Goal: Find specific page/section: Find specific page/section

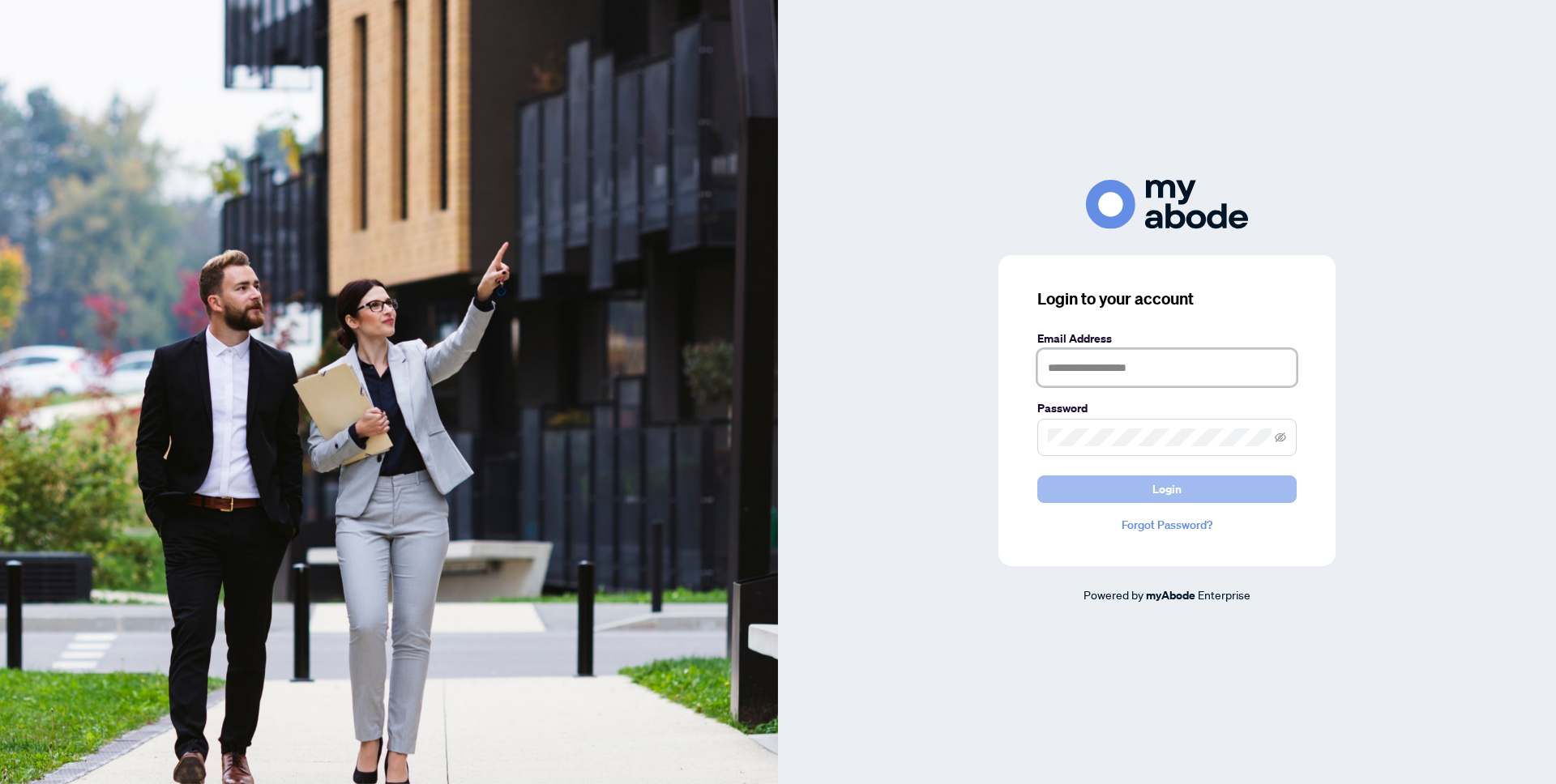
type input "**********"
click at [1230, 482] on button "Login" at bounding box center [1167, 489] width 260 height 27
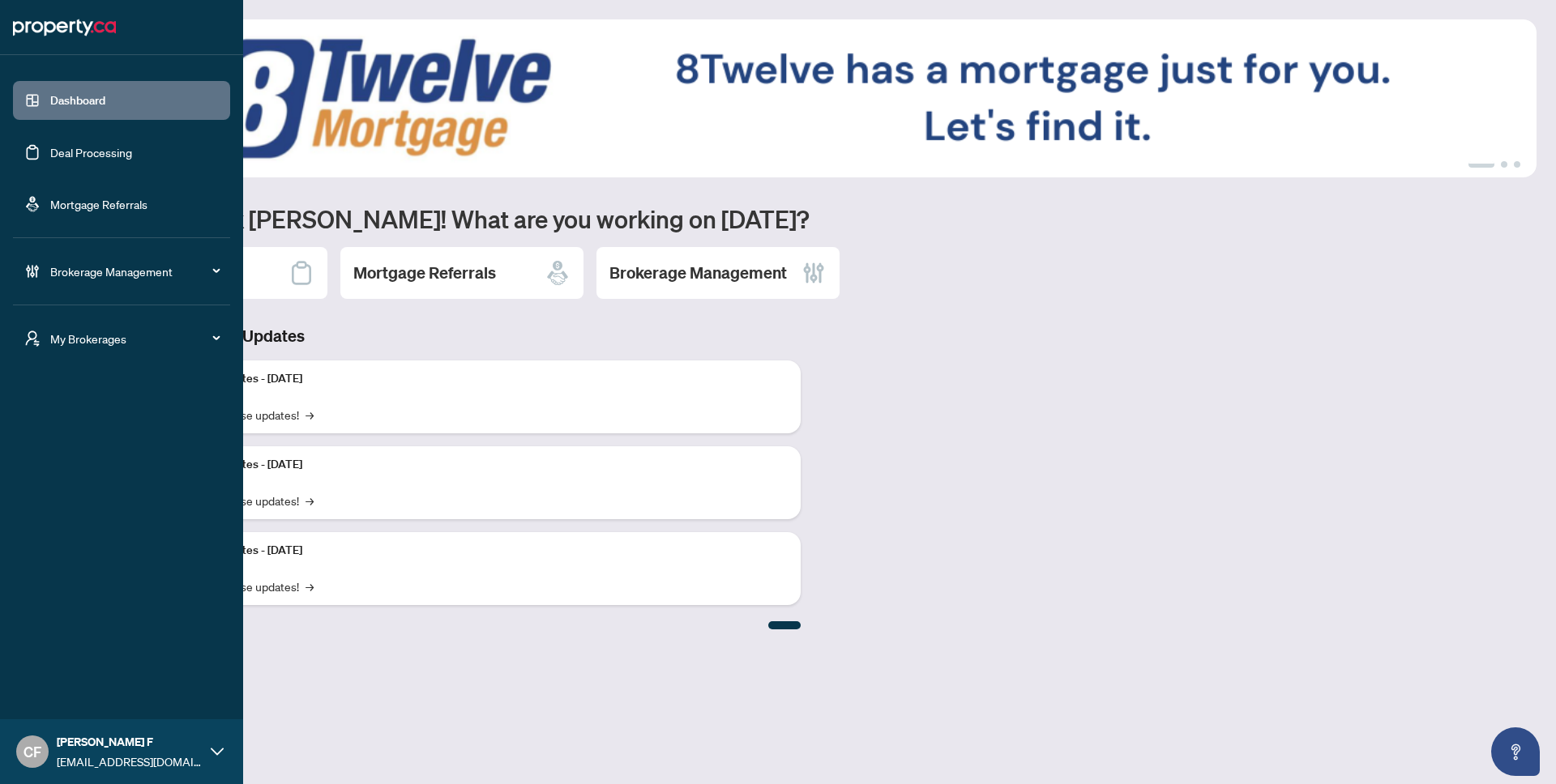
click at [34, 341] on icon "user-switch" at bounding box center [33, 339] width 14 height 16
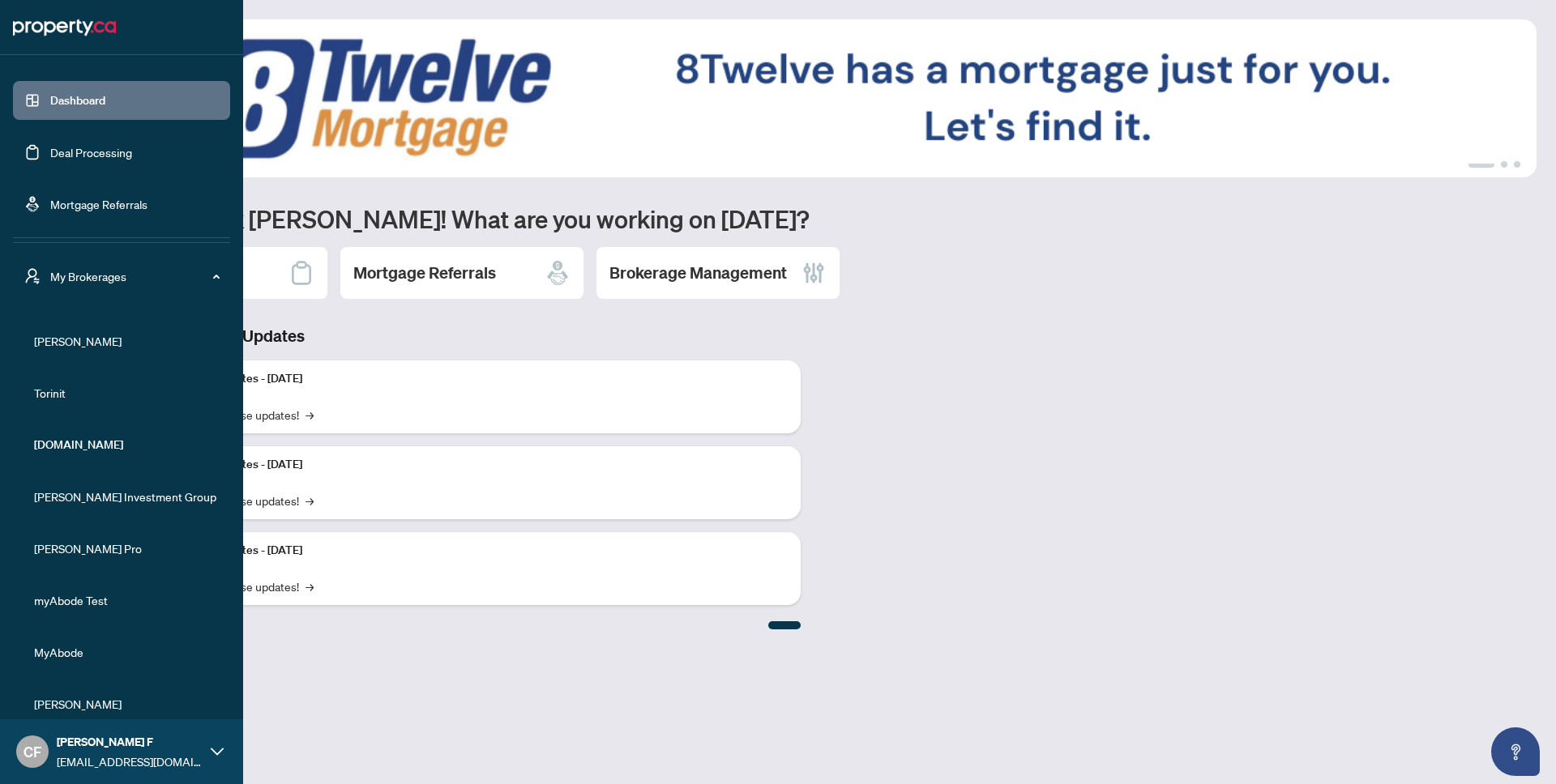
click at [76, 341] on span "RAHR" at bounding box center [126, 341] width 185 height 17
